Goal: Task Accomplishment & Management: Manage account settings

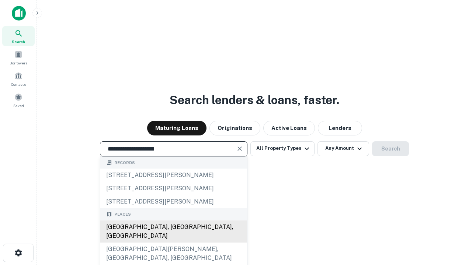
click at [173, 243] on div "Santa Monica, CA, USA" at bounding box center [173, 232] width 147 height 22
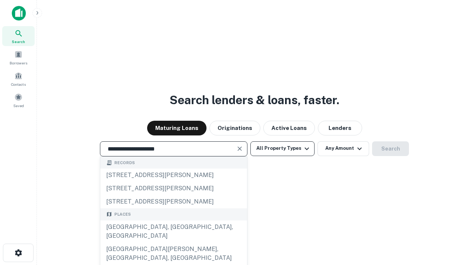
type input "**********"
click at [282, 149] on button "All Property Types" at bounding box center [282, 149] width 64 height 15
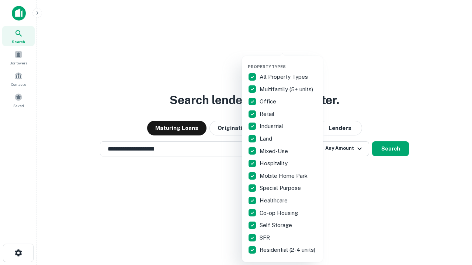
click at [288, 62] on button "button" at bounding box center [288, 62] width 81 height 0
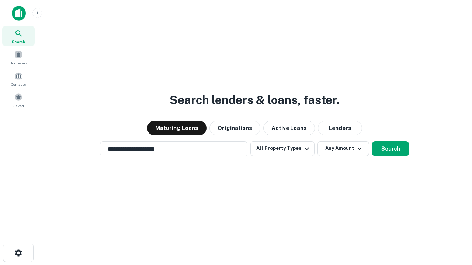
scroll to position [11, 0]
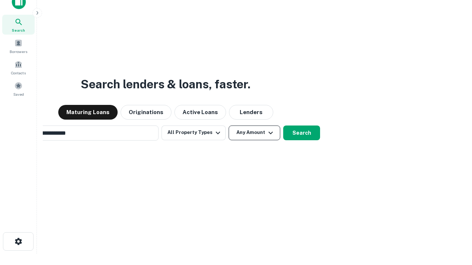
click at [229, 126] on button "Any Amount" at bounding box center [255, 133] width 52 height 15
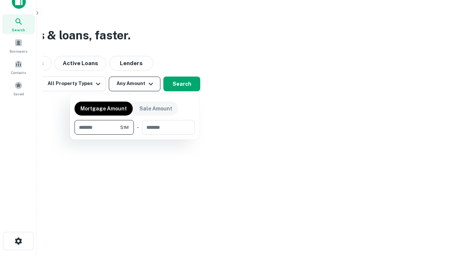
type input "*******"
click at [135, 135] on button "button" at bounding box center [134, 135] width 120 height 0
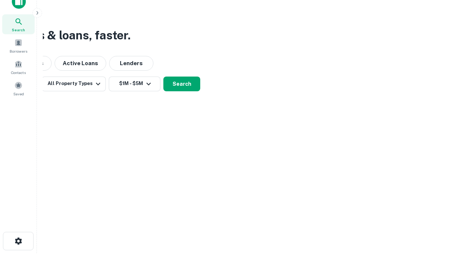
scroll to position [11, 0]
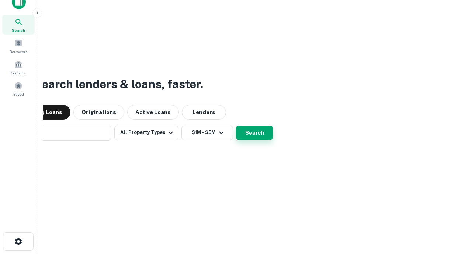
click at [236, 126] on button "Search" at bounding box center [254, 133] width 37 height 15
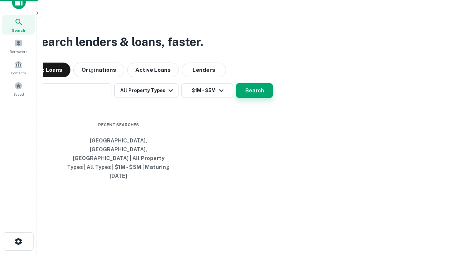
scroll to position [12, 0]
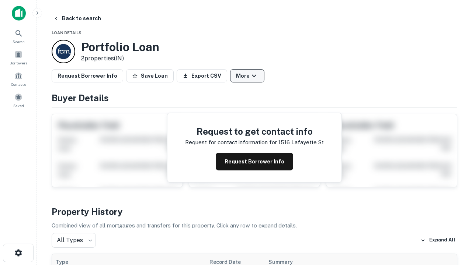
click at [247, 76] on button "More" at bounding box center [247, 75] width 34 height 13
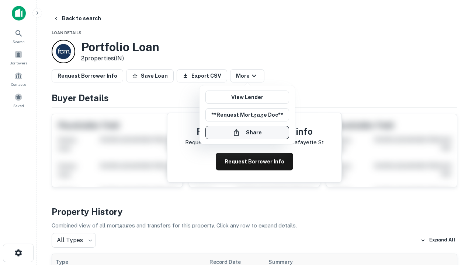
click at [247, 133] on button "Share" at bounding box center [247, 132] width 84 height 13
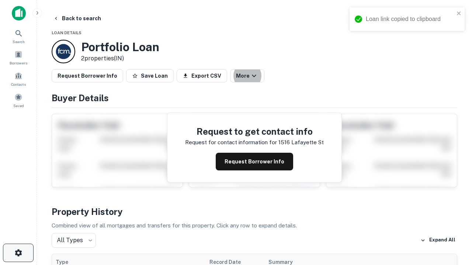
click at [18, 253] on icon "button" at bounding box center [18, 253] width 9 height 9
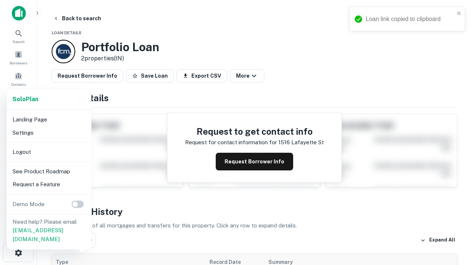
click at [49, 152] on li "Logout" at bounding box center [49, 152] width 79 height 13
